Goal: Task Accomplishment & Management: Manage account settings

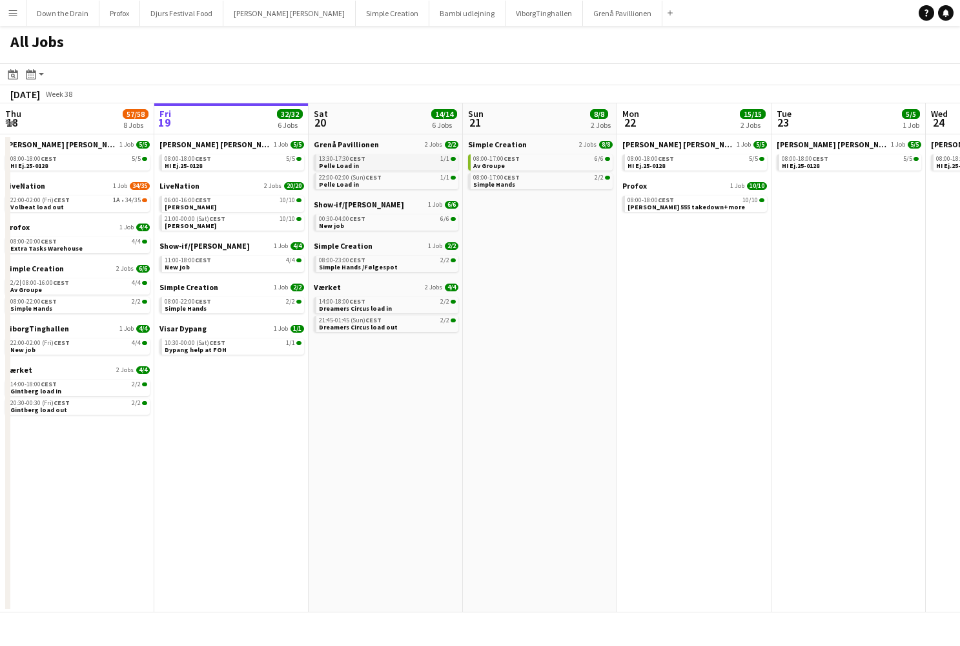
click at [389, 161] on div "13:30-17:30 CEST 1/1" at bounding box center [387, 159] width 137 height 6
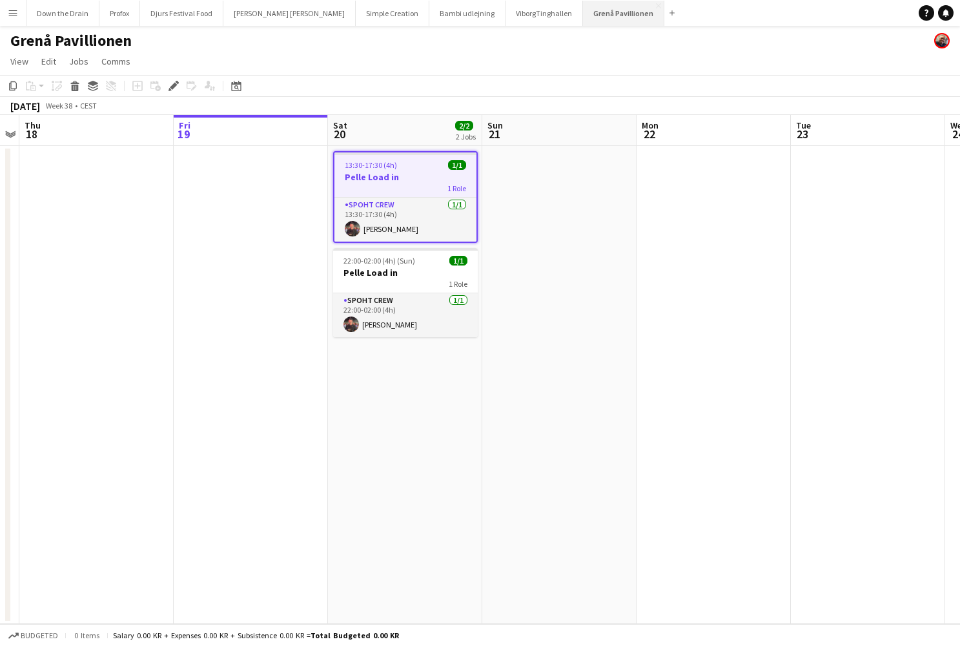
click at [583, 12] on button "Grenå Pavillionen Close" at bounding box center [623, 13] width 81 height 25
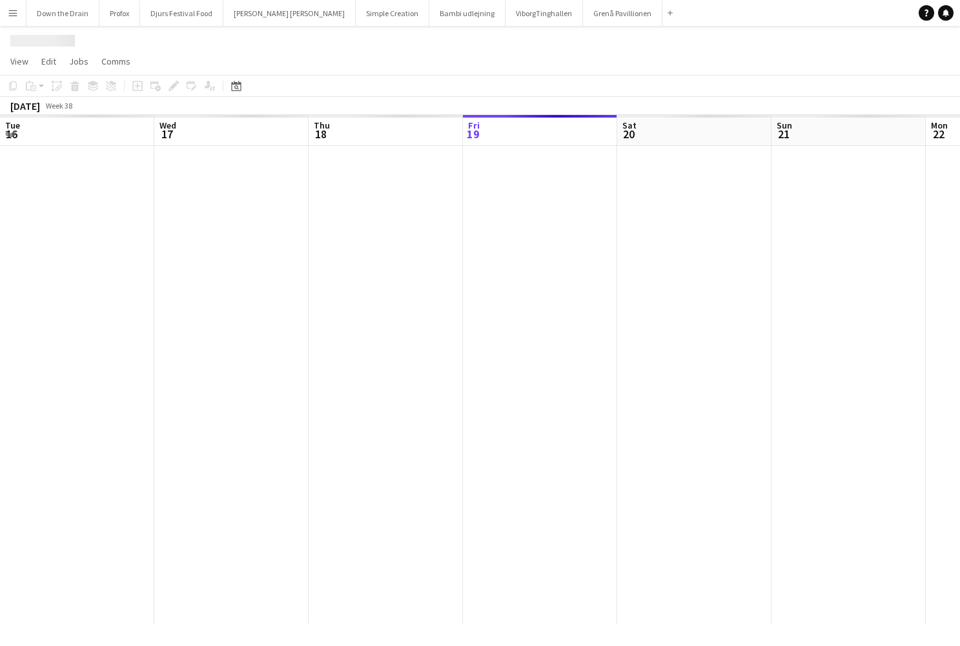
scroll to position [0, 309]
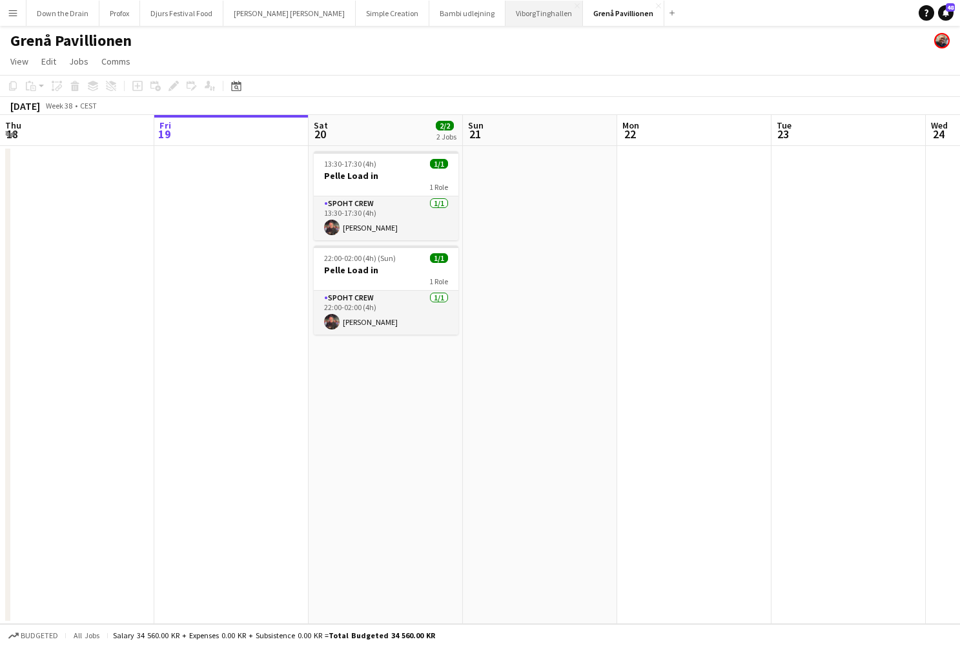
click at [506, 21] on button "ViborgTinghallen Close" at bounding box center [544, 13] width 77 height 25
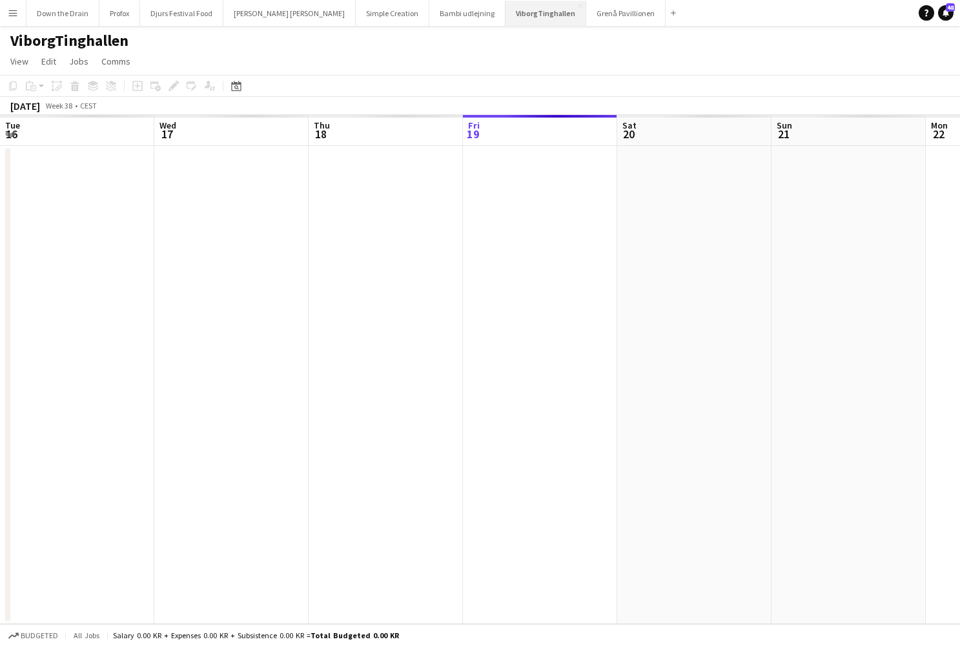
scroll to position [0, 309]
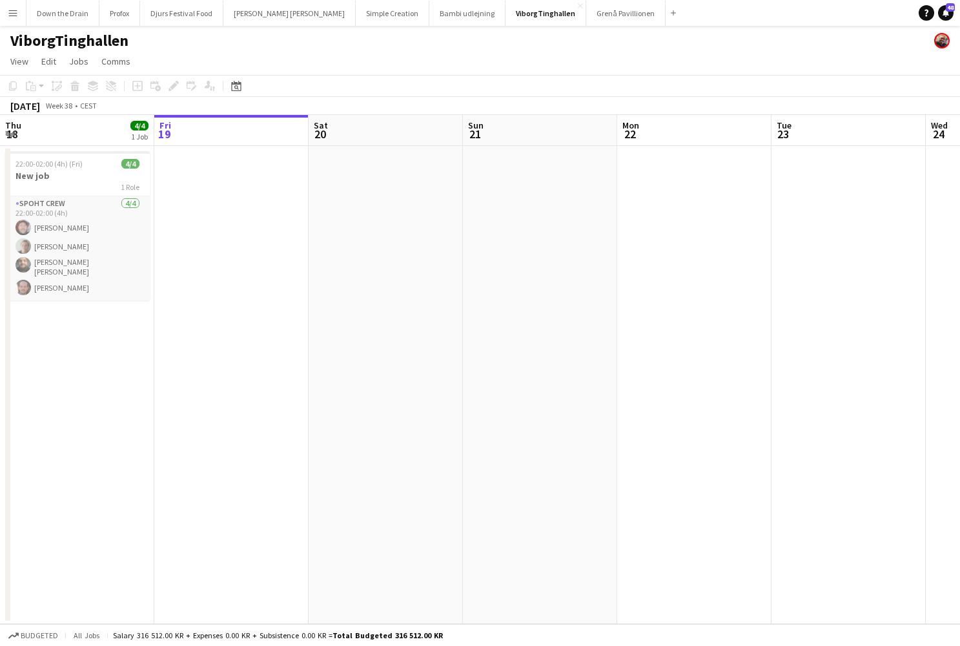
click at [17, 11] on app-icon "Menu" at bounding box center [13, 13] width 10 height 10
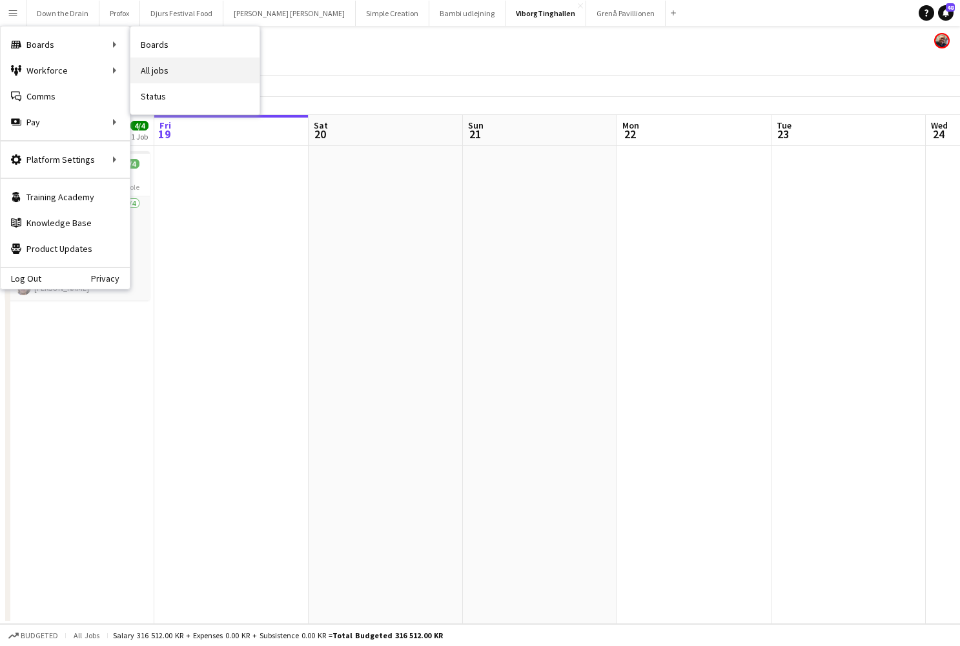
click at [193, 69] on link "All jobs" at bounding box center [194, 70] width 129 height 26
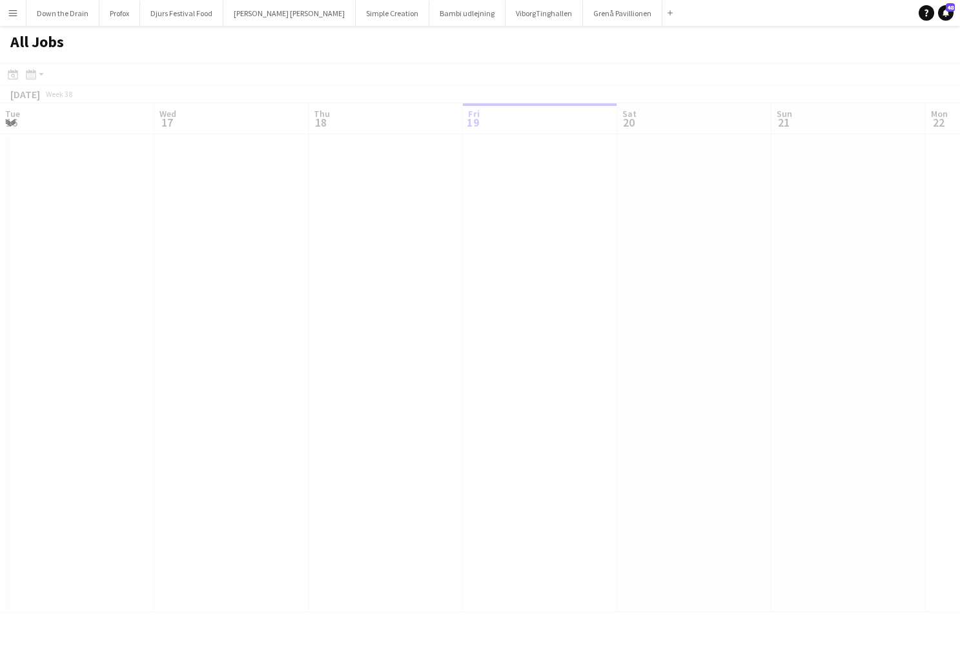
scroll to position [0, 309]
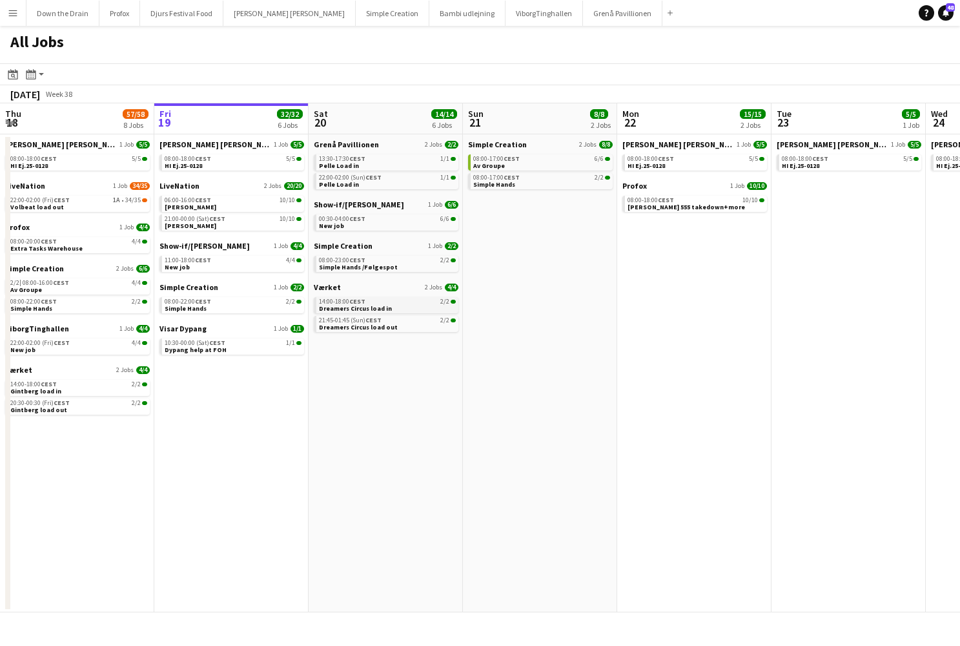
click at [413, 307] on link "14:00-18:00 CEST 2/2 Dreamers Circus load in" at bounding box center [387, 304] width 137 height 15
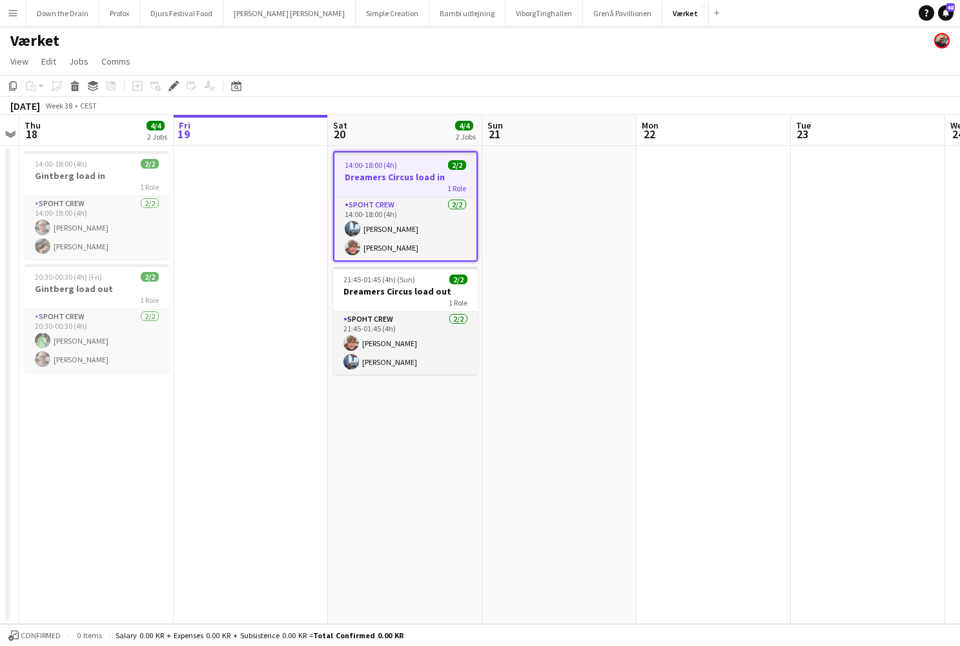
click at [13, 10] on app-icon "Menu" at bounding box center [13, 13] width 10 height 10
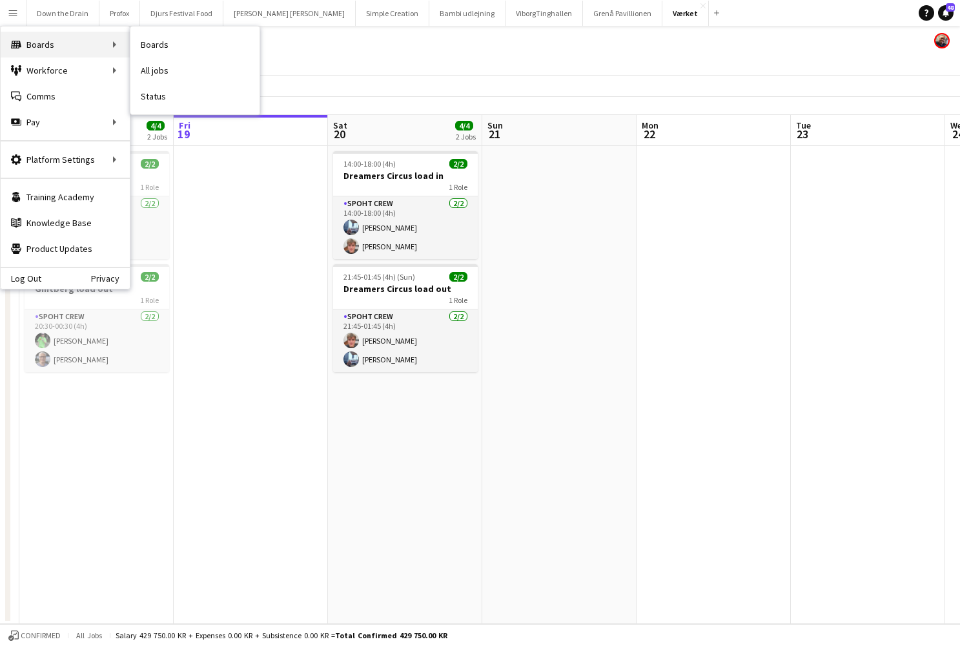
click at [39, 43] on div "Boards Boards" at bounding box center [65, 45] width 129 height 26
click at [172, 72] on link "All jobs" at bounding box center [194, 70] width 129 height 26
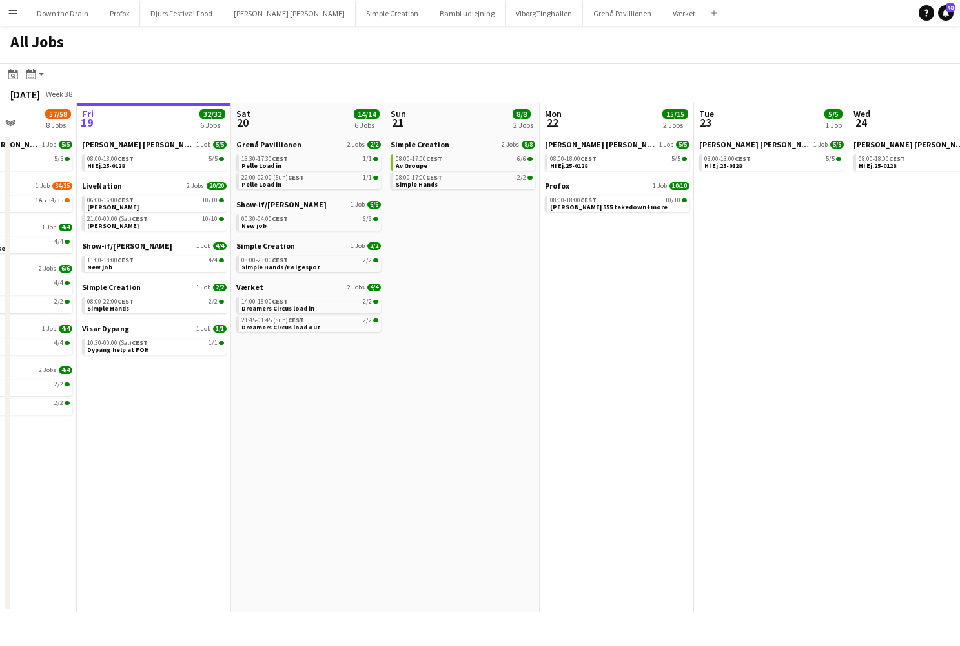
scroll to position [0, 454]
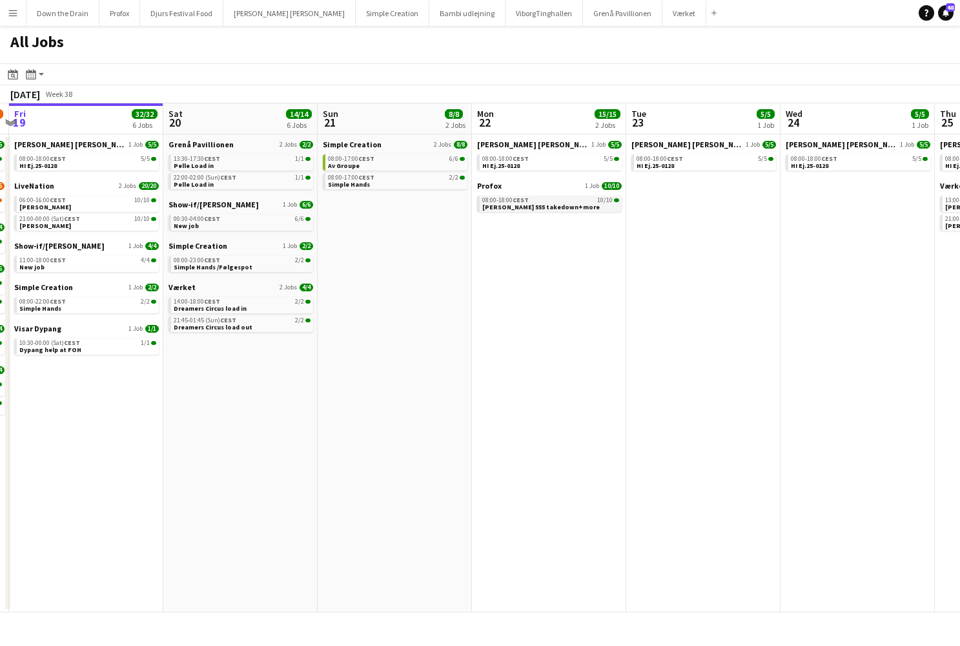
click at [539, 203] on span "[PERSON_NAME] 555 takedown+more" at bounding box center [541, 207] width 118 height 8
